Goal: Task Accomplishment & Management: Use online tool/utility

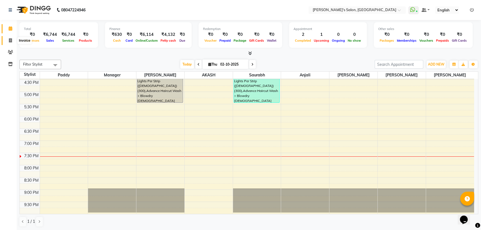
click at [10, 38] on span at bounding box center [11, 41] width 10 height 6
select select "service"
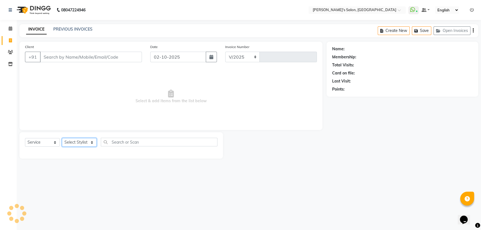
select select "7366"
type input "1522"
click at [86, 142] on select "Select Stylist" at bounding box center [79, 142] width 35 height 9
select select "93424"
click at [62, 138] on select "Select Stylist AKASH ANIL KONDHAMANGALE [PERSON_NAME] Manager [PERSON_NAME] [PE…" at bounding box center [79, 142] width 35 height 9
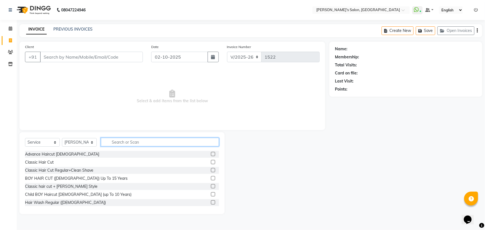
click at [118, 143] on input "text" at bounding box center [160, 142] width 118 height 9
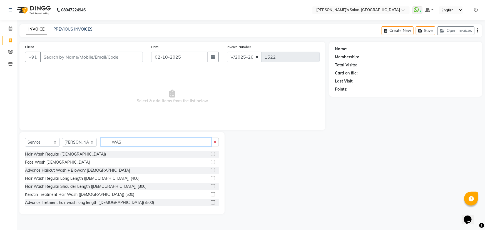
scroll to position [25, 0]
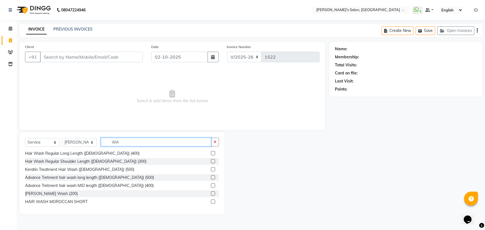
type input "W"
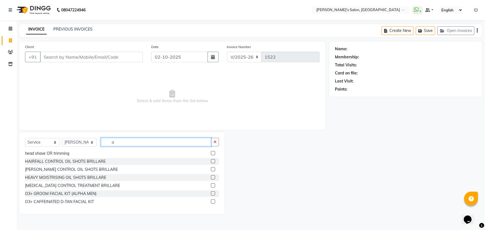
type input "a"
click at [91, 144] on select "Select Stylist AKASH ANIL KONDHAMANGALE Anjali KOMAL GANGURDE Manager Paddy pav…" at bounding box center [79, 142] width 35 height 9
select select "67670"
click at [62, 138] on select "Select Stylist AKASH ANIL KONDHAMANGALE Anjali KOMAL GANGURDE Manager Paddy pav…" at bounding box center [79, 142] width 35 height 9
click at [123, 141] on input "a" at bounding box center [156, 142] width 110 height 9
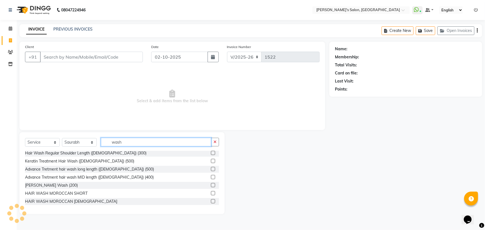
scroll to position [25, 0]
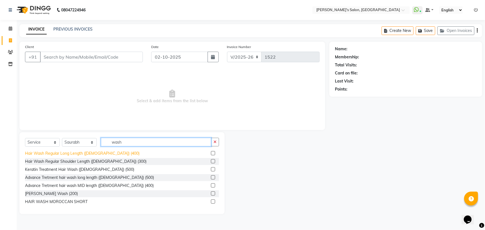
type input "wash"
click at [84, 152] on div "Hair Wash Regular Long Length ([DEMOGRAPHIC_DATA]) (400)" at bounding box center [82, 154] width 115 height 6
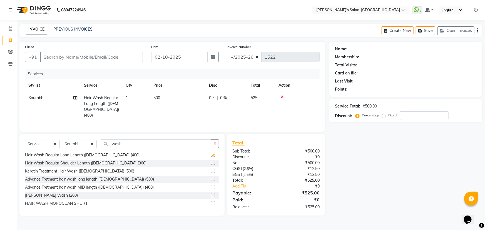
checkbox input "false"
drag, startPoint x: 118, startPoint y: 141, endPoint x: 42, endPoint y: 130, distance: 76.5
click at [42, 130] on div "Client +91 Date 02-10-2025 Invoice Number V/2025 V/2025-26 1522 Services Stylis…" at bounding box center [172, 129] width 314 height 174
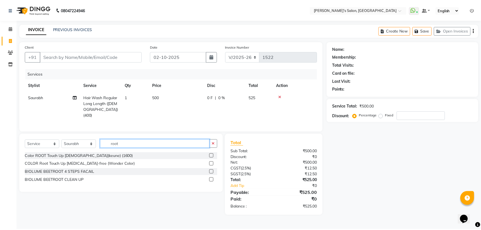
scroll to position [0, 0]
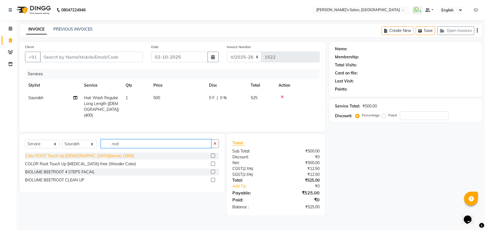
type input "root"
click at [86, 155] on div "Color ROOT Touch Up [DEMOGRAPHIC_DATA](keune) (1600)" at bounding box center [79, 156] width 109 height 6
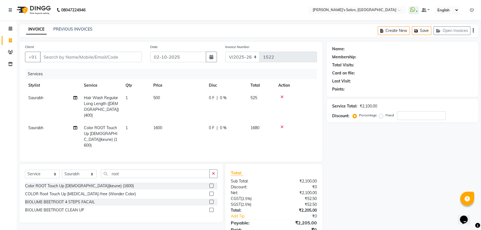
click at [282, 96] on icon at bounding box center [282, 97] width 3 height 4
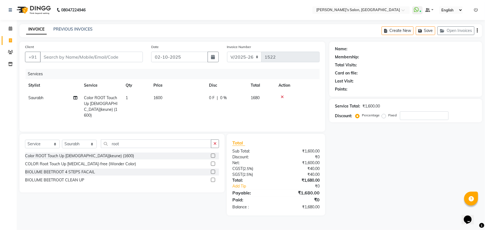
click at [282, 96] on icon at bounding box center [282, 97] width 3 height 4
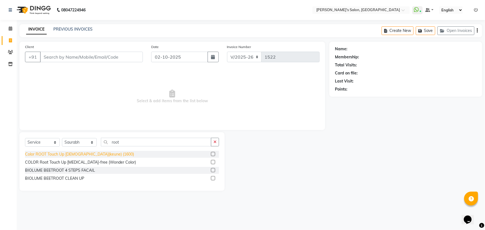
click at [77, 155] on div "Color ROOT Touch Up [DEMOGRAPHIC_DATA](keune) (1600)" at bounding box center [79, 154] width 109 height 6
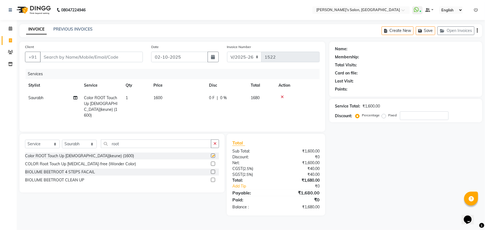
checkbox input "false"
click at [175, 100] on td "1600" at bounding box center [178, 107] width 56 height 30
select select "67670"
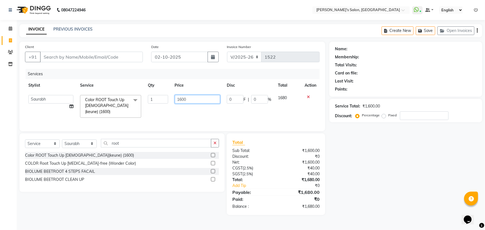
click at [163, 100] on tr "AKASH ANIL KONDHAMANGALE Anjali KOMAL GANGURDE Manager Paddy pavan Saurabh SHWE…" at bounding box center [172, 106] width 295 height 29
type input "1000"
click at [434, 214] on div "Name: Membership: Total Visits: Card on file: Last Visit: Points: Service Total…" at bounding box center [407, 128] width 157 height 173
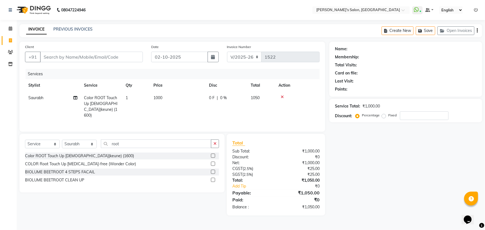
click at [282, 96] on icon at bounding box center [282, 97] width 3 height 4
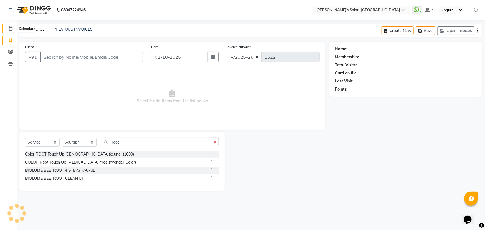
click at [9, 29] on icon at bounding box center [11, 28] width 4 height 4
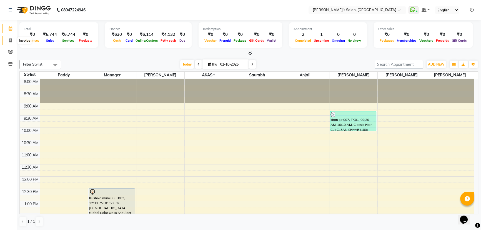
click at [11, 37] on link "Invoice" at bounding box center [8, 40] width 13 height 9
select select "service"
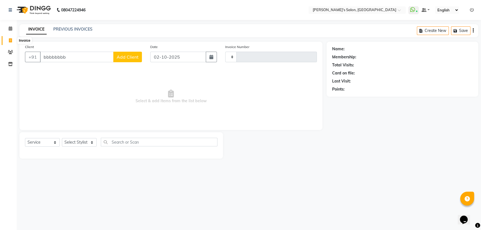
type input "bbbbbbbbb"
type input "1522"
select select "7366"
type input "bbbbbbbbbbbbb"
drag, startPoint x: 63, startPoint y: 54, endPoint x: 0, endPoint y: 51, distance: 63.2
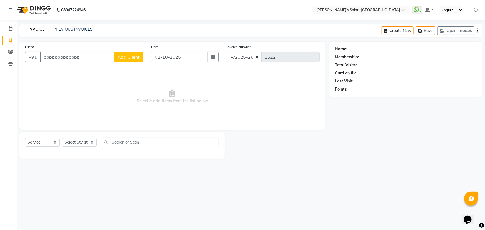
click at [0, 51] on app-home "08047224946 Select Location × Girja's Salon, Kharadi WhatsApp Status ✕ Status: …" at bounding box center [242, 83] width 485 height 167
click at [84, 143] on select "Select Stylist AKASH ANIL KONDHAMANGALE Anjali KOMAL GANGURDE Manager Paddy pav…" at bounding box center [79, 142] width 35 height 9
select select "64321"
click at [62, 138] on select "Select Stylist AKASH ANIL KONDHAMANGALE Anjali KOMAL GANGURDE Manager Paddy pav…" at bounding box center [79, 142] width 35 height 9
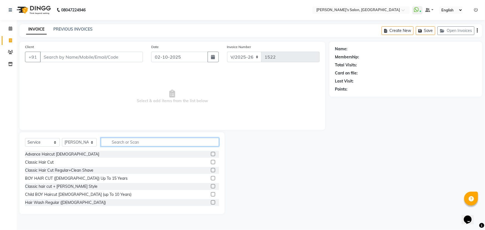
click at [139, 145] on input "text" at bounding box center [160, 142] width 118 height 9
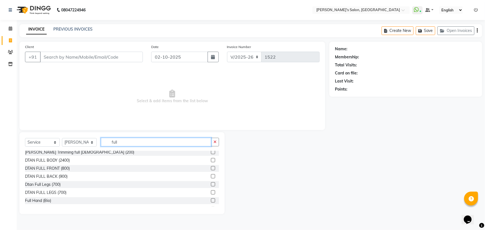
scroll to position [50, 0]
type input "full"
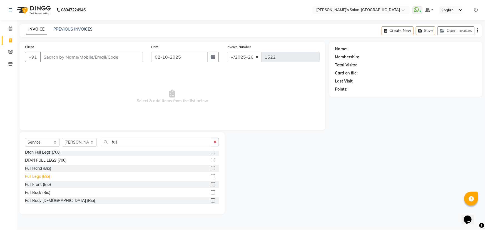
click at [44, 178] on div "Full Legs (Bio)" at bounding box center [37, 177] width 25 height 6
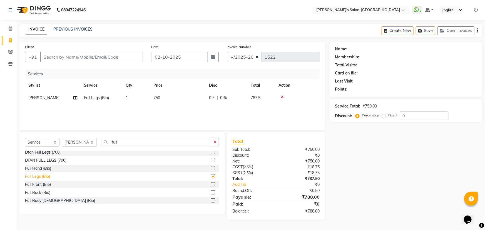
checkbox input "false"
click at [211, 140] on button "button" at bounding box center [215, 142] width 8 height 9
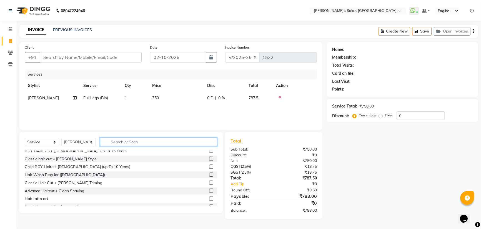
scroll to position [0, 0]
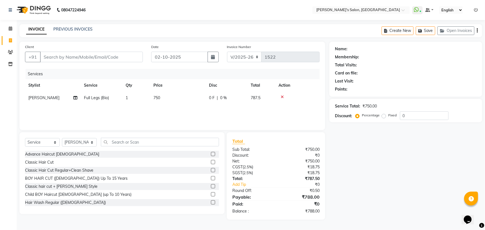
drag, startPoint x: 396, startPoint y: 151, endPoint x: 361, endPoint y: 174, distance: 41.6
click at [361, 174] on div "Name: Membership: Total Visits: Card on file: Last Visit: Points: Service Total…" at bounding box center [407, 131] width 157 height 178
click at [283, 97] on icon at bounding box center [282, 97] width 3 height 4
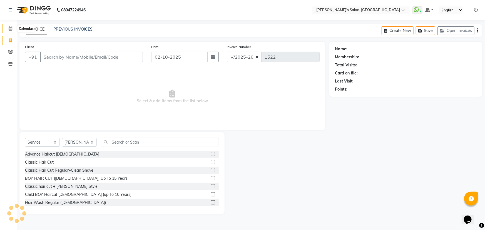
click at [12, 30] on icon at bounding box center [11, 28] width 4 height 4
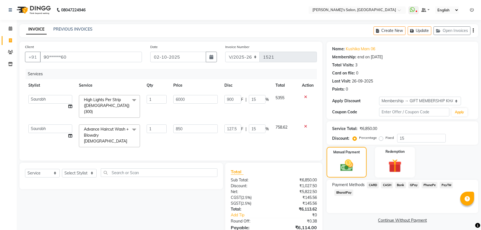
select select "7366"
select select "67670"
select select "service"
select select "1: Object"
